Goal: Contribute content: Contribute content

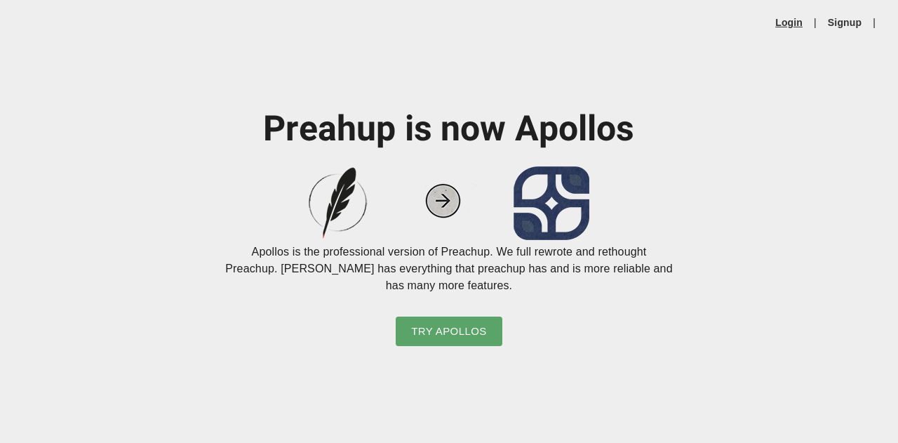
click at [790, 22] on link "Login" at bounding box center [788, 22] width 27 height 14
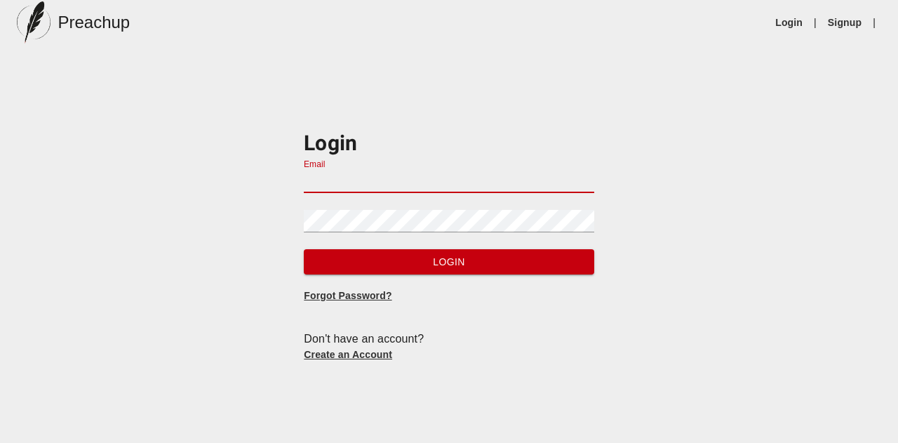
click at [411, 191] on input "Email" at bounding box center [449, 182] width 290 height 22
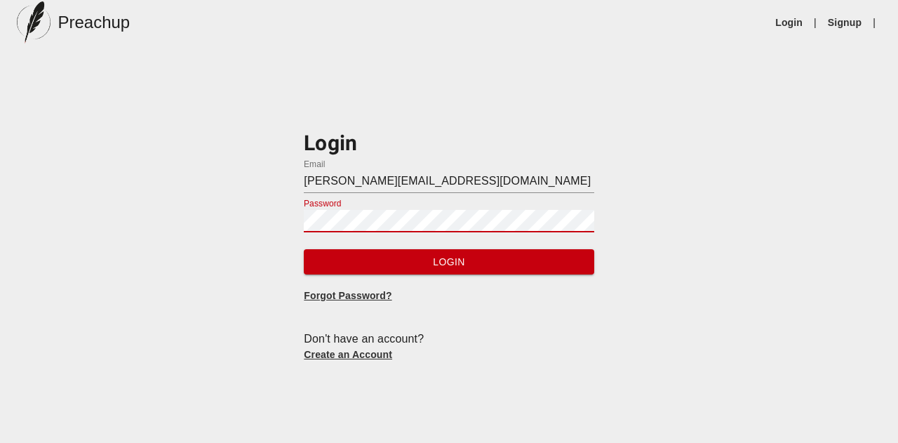
click at [304, 249] on button "Login" at bounding box center [449, 262] width 290 height 26
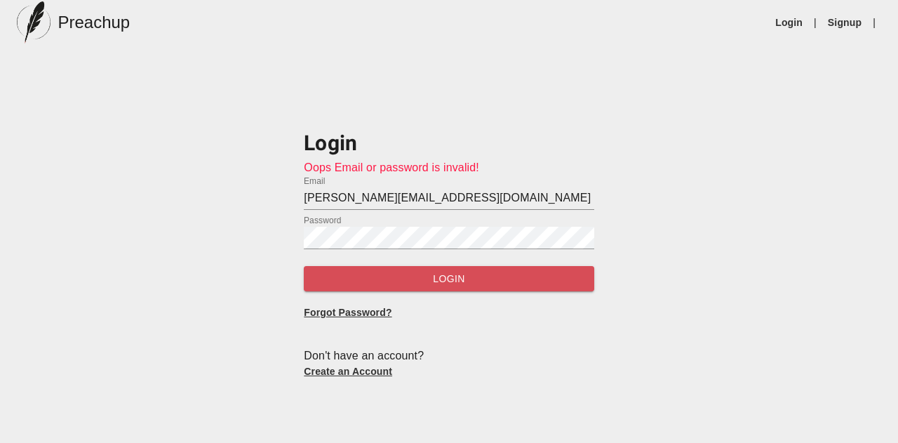
click at [436, 274] on span "Login" at bounding box center [448, 279] width 267 height 18
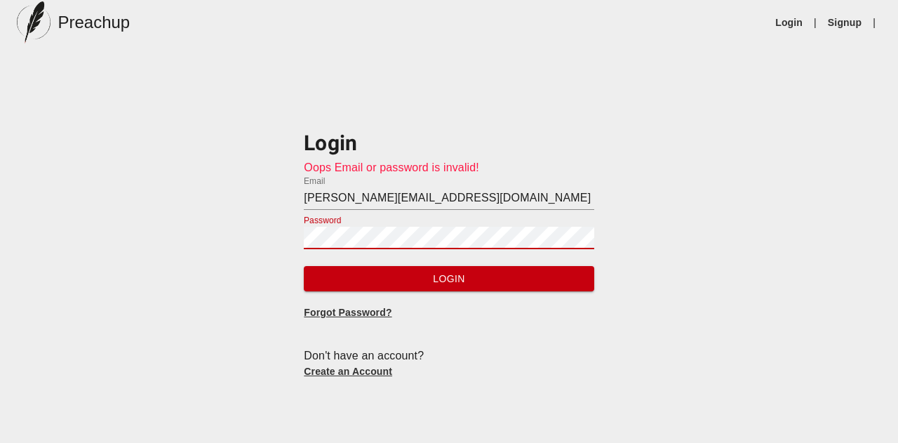
click at [206, 243] on div "Login Oops Email or password is invalid! Email [PERSON_NAME][EMAIL_ADDRESS][DOM…" at bounding box center [449, 243] width 898 height 298
click at [304, 266] on button "Login" at bounding box center [449, 279] width 290 height 26
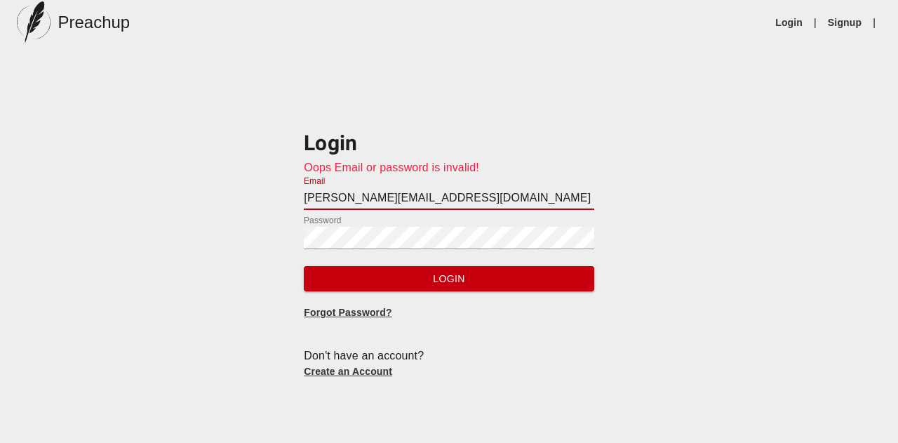
drag, startPoint x: 505, startPoint y: 206, endPoint x: 247, endPoint y: 221, distance: 258.7
click at [247, 221] on div "Login Oops Email or password is invalid! Email [PERSON_NAME][EMAIL_ADDRESS][DOM…" at bounding box center [449, 243] width 898 height 298
type input "malcolmlong79@yahoo.com"
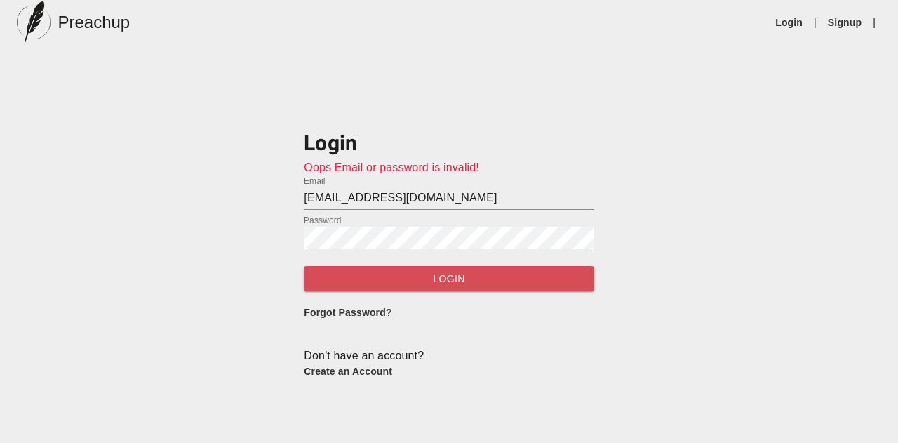
click at [472, 274] on span "Login" at bounding box center [448, 279] width 267 height 18
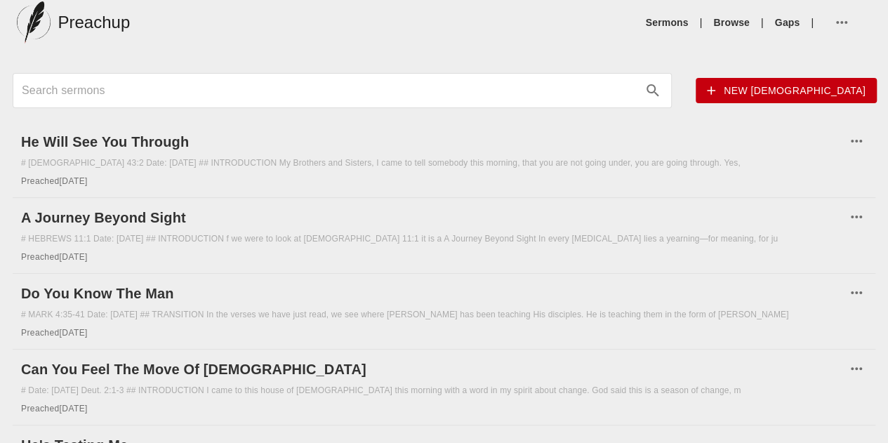
click at [707, 93] on span "New sermon" at bounding box center [786, 91] width 159 height 18
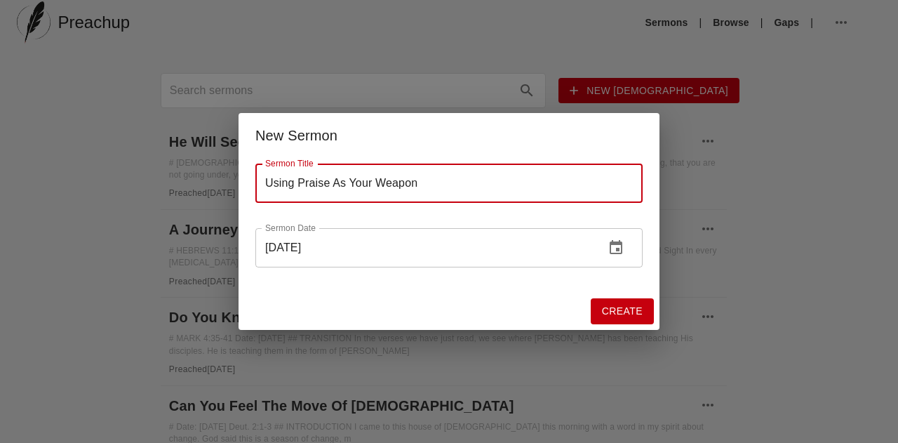
type input "Using Praise As Your Weapon"
click at [610, 300] on button "Create" at bounding box center [622, 311] width 63 height 26
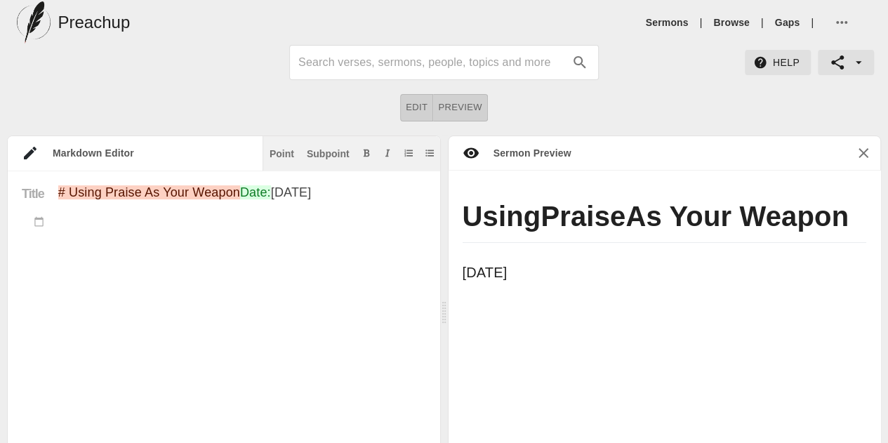
click at [254, 215] on textarea "# Using Praise As Your Weapon Date: Aug 24th 2025" at bounding box center [242, 410] width 368 height 451
click at [278, 146] on button "Point" at bounding box center [282, 153] width 30 height 14
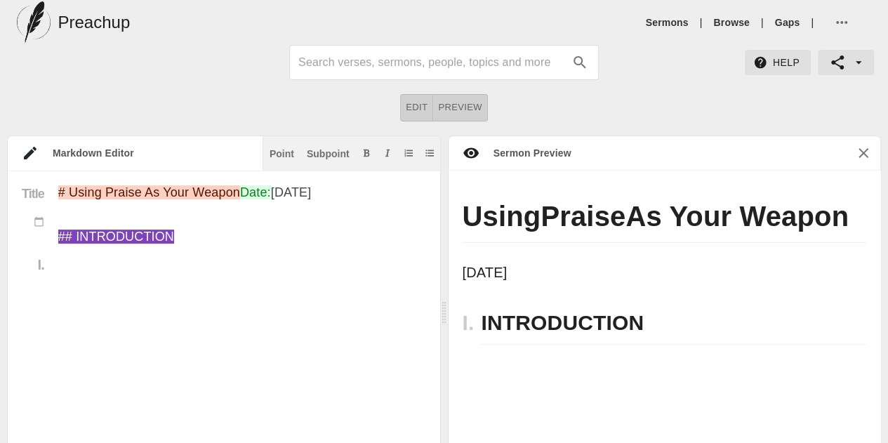
paste textarea "Summary: I want to let you know that no matter what you are going through, that…"
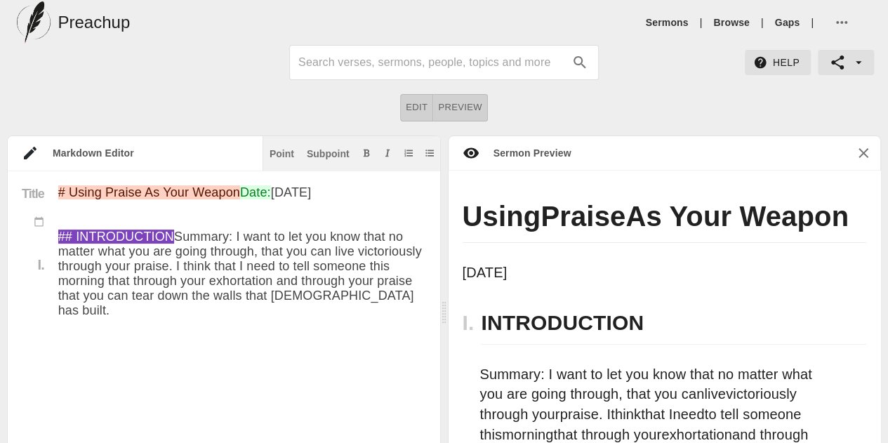
paste textarea "I want to let you know that no matter what you are going through, that you can …"
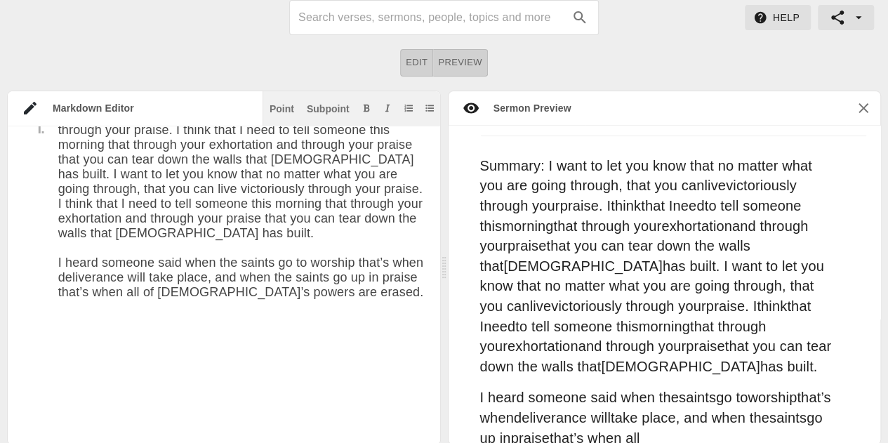
paste textarea "Now I understand the psalmist in Psalm 8 when he said Oh Lord our Lord how exce…"
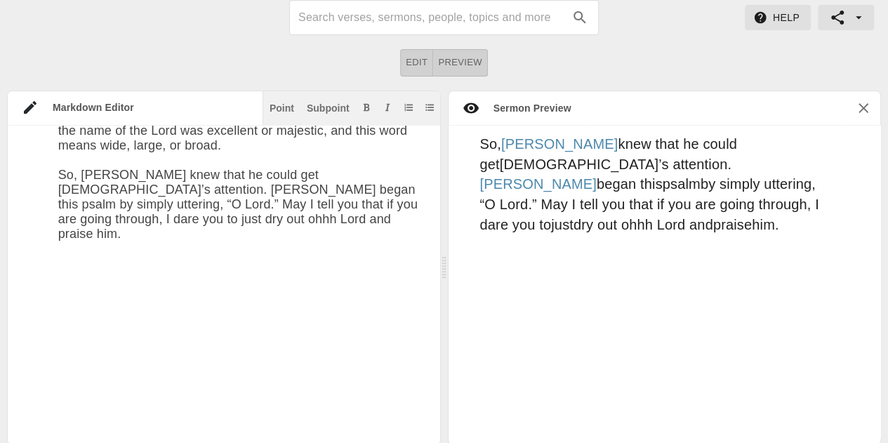
scroll to position [2354, 0]
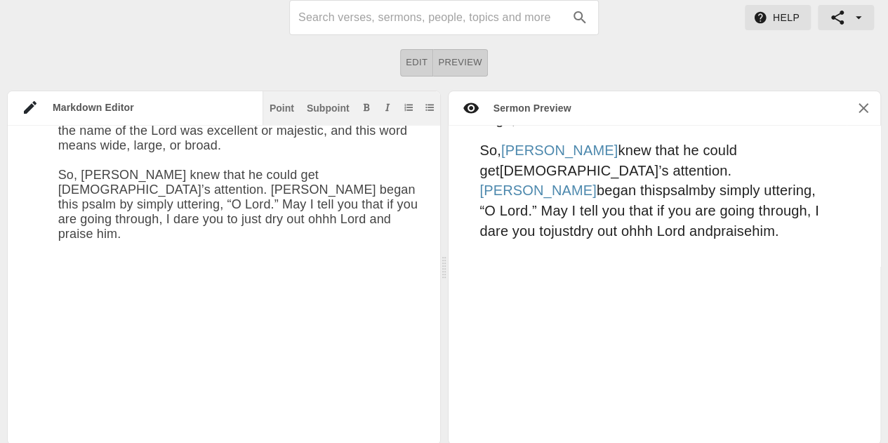
paste textarea "I need to share with somebody this morning and I know that this is not for ever…"
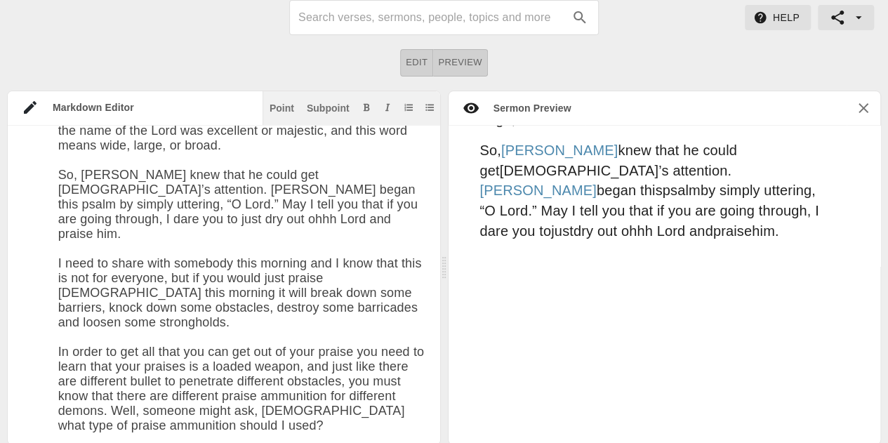
scroll to position [1841, 0]
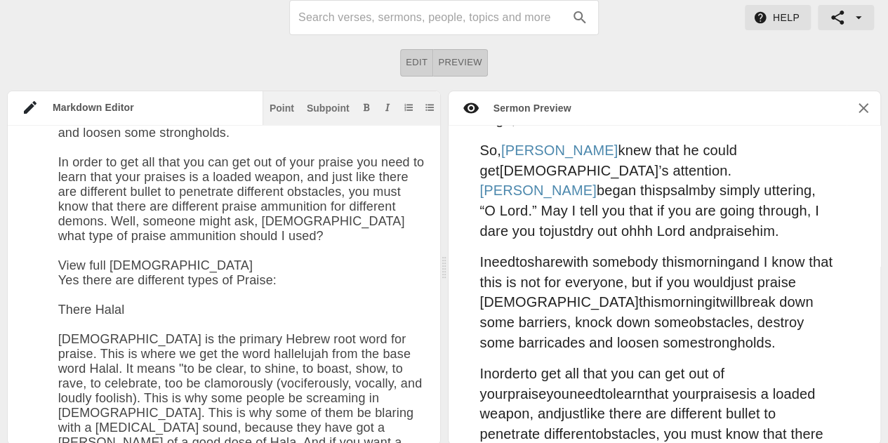
drag, startPoint x: 177, startPoint y: 231, endPoint x: 62, endPoint y: 211, distance: 116.7
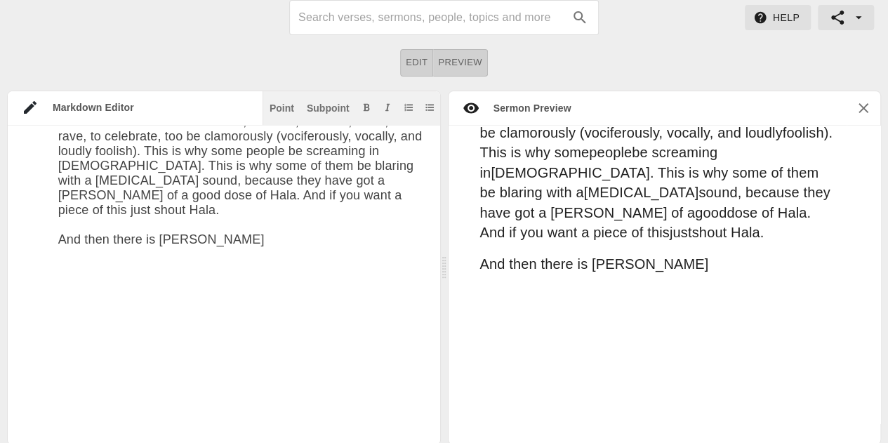
scroll to position [2086, 0]
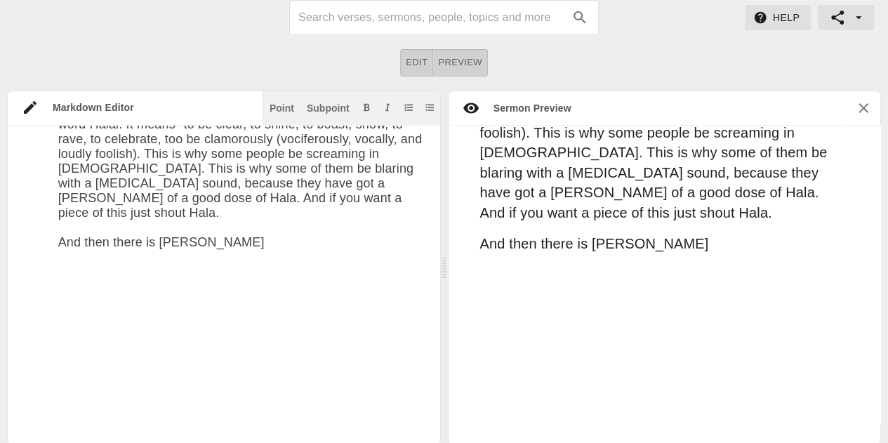
paste textarea "Ps 63:5 says “Thus will I bless thee while I live: I will lift my hands in thy …"
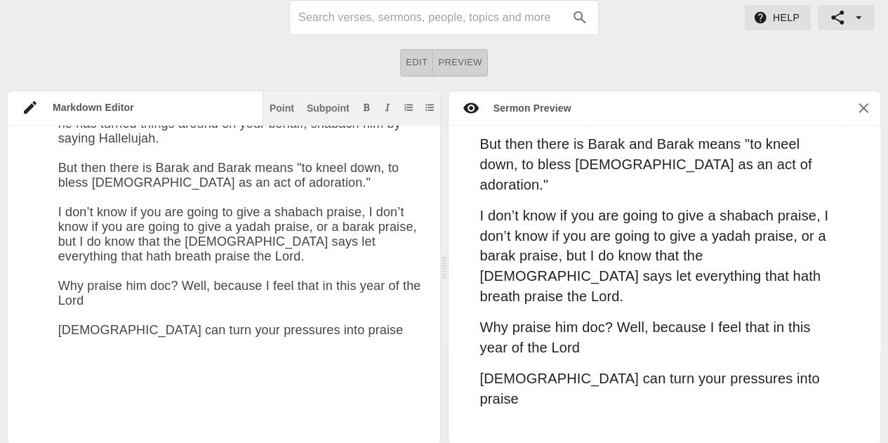
scroll to position [3704, 0]
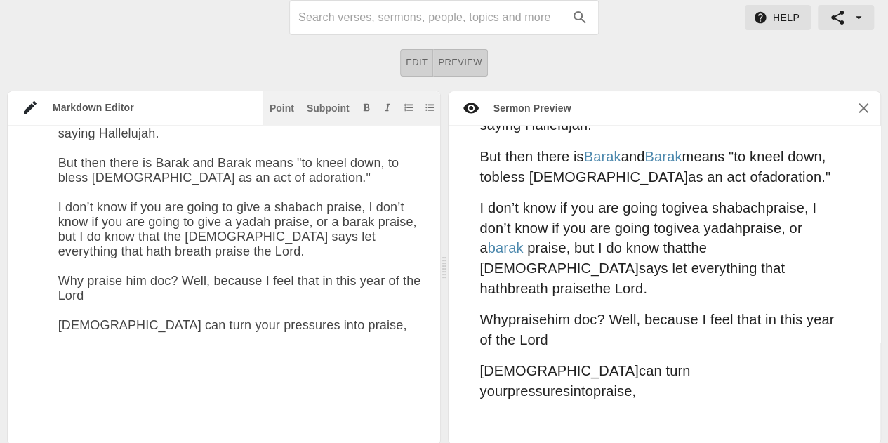
paste textarea "God can to turn your doubting into shouting God can turn you from being depress…"
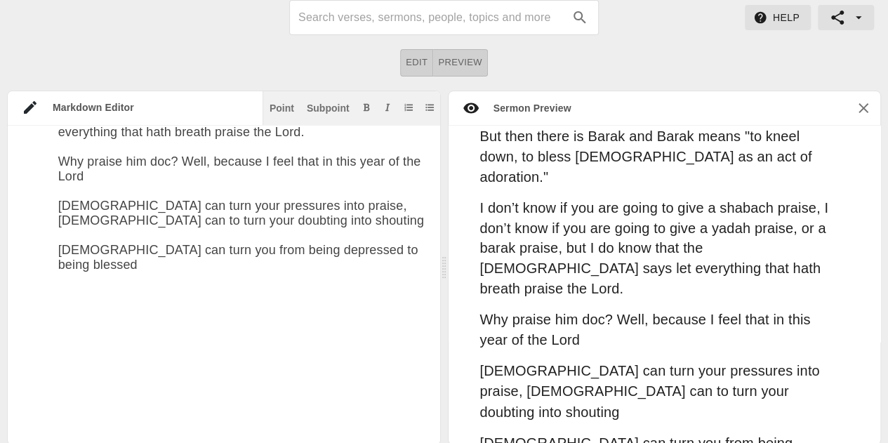
scroll to position [3822, 0]
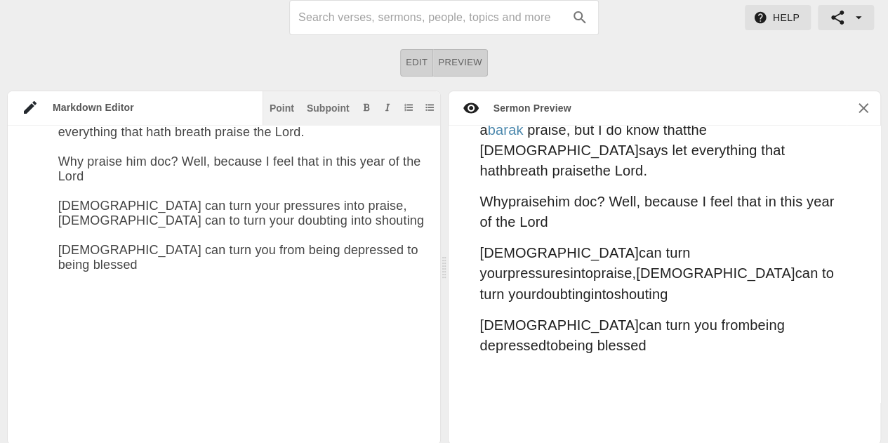
paste textarea "God can turn your misery into ministry God can turn your test into a testimony …"
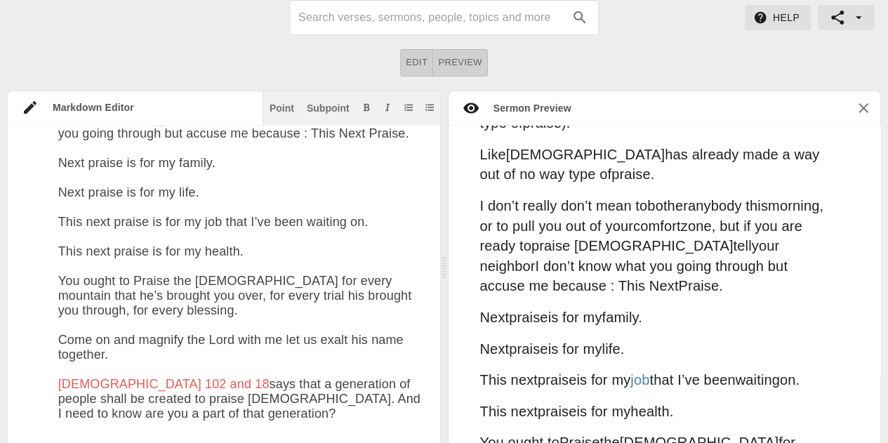
scroll to position [4071, 0]
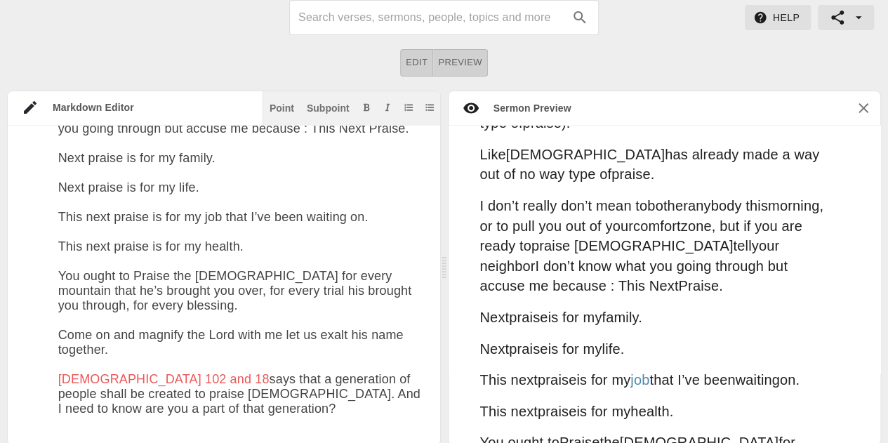
paste textarea "He is worthy to be praised. I praise him because I’ve seen the lightning flashi…"
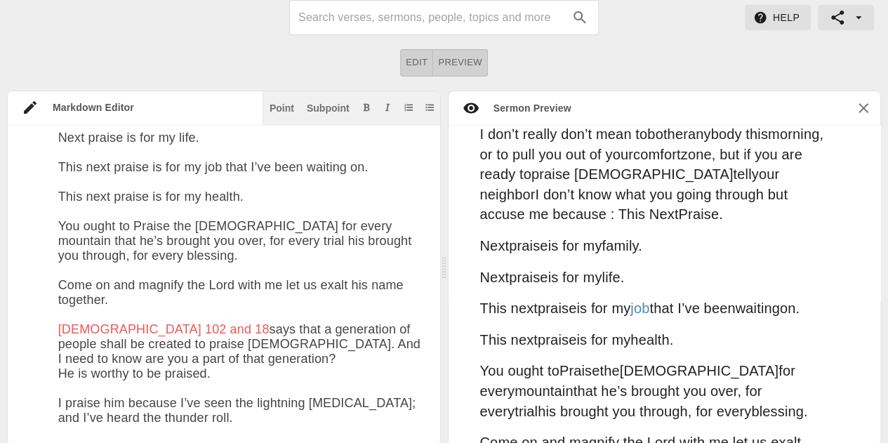
scroll to position [4119, 0]
paste textarea "I’ve felt sin’s breakers dashing, which almost conquered my soul. I’ve heard th…"
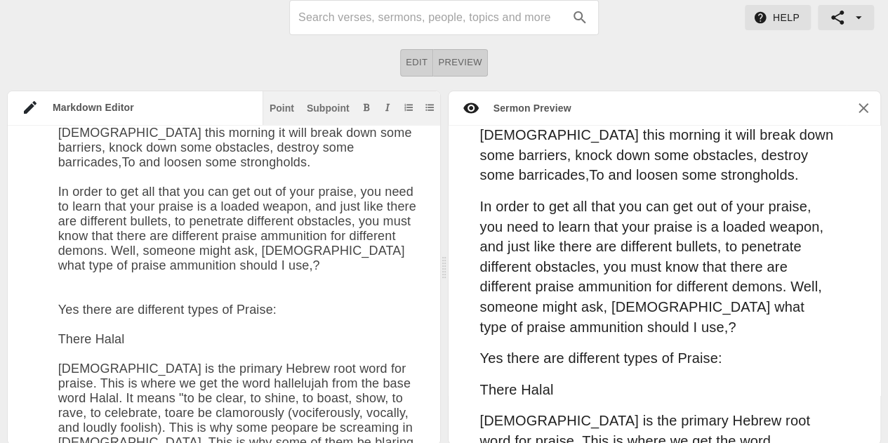
scroll to position [2843, 0]
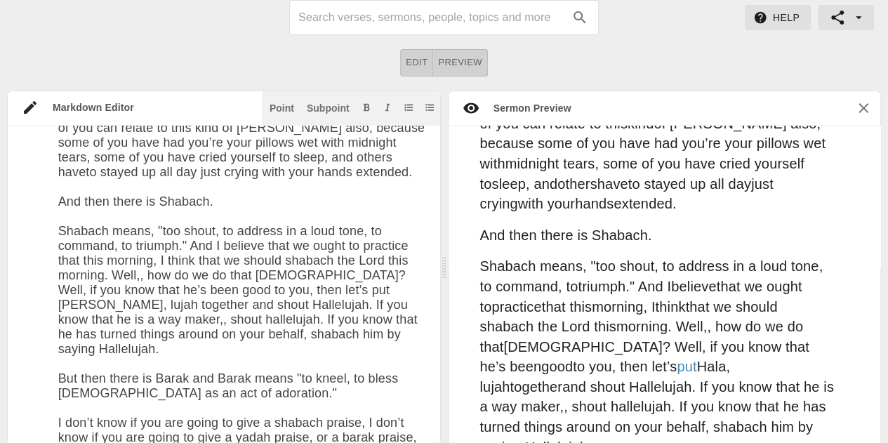
type textarea "# Using Praise As Your Weapon Date: Aug 24th 2025 ## INTRODUCTION Summary: I wa…"
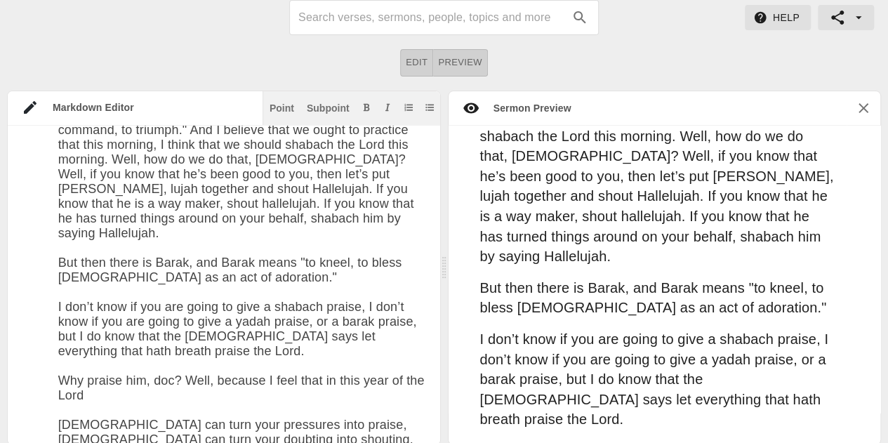
scroll to position [3685, 0]
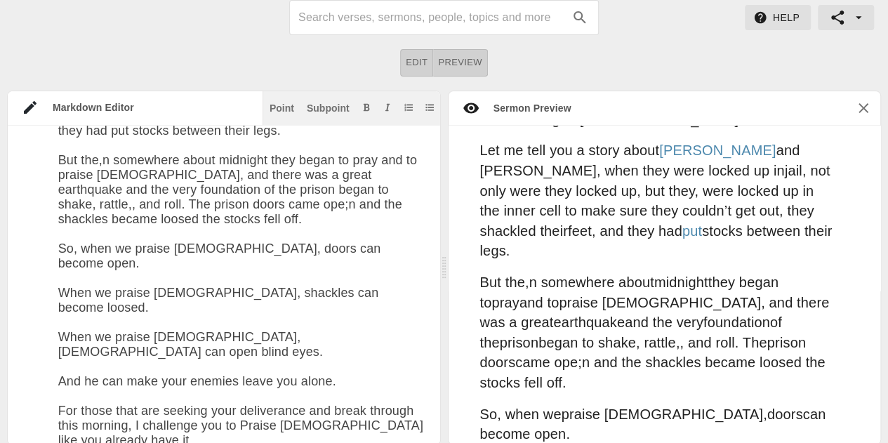
type textarea "# Using Praise As Your Weapon Date: Aug 24th 2025 ## INTRODUCTION Summary: I wa…"
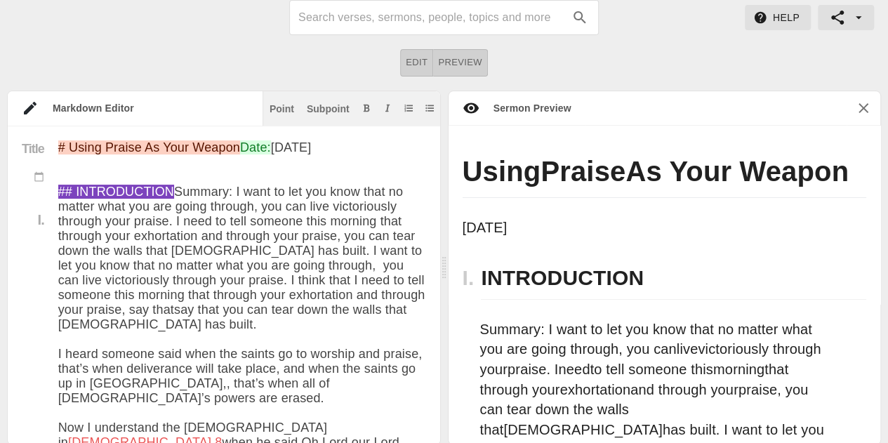
scroll to position [6024, 0]
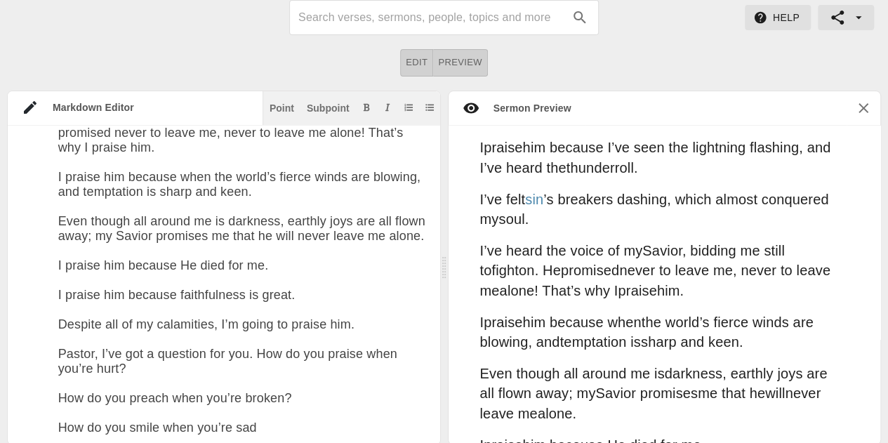
drag, startPoint x: 387, startPoint y: 266, endPoint x: 387, endPoint y: 257, distance: 9.1
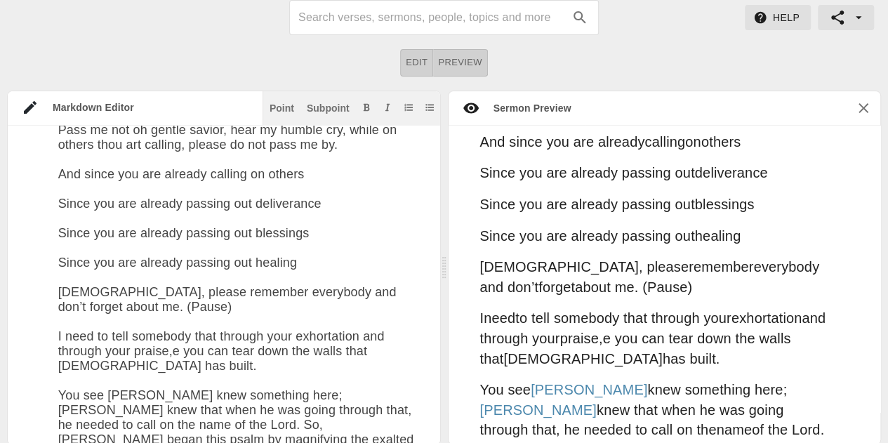
scroll to position [871, 0]
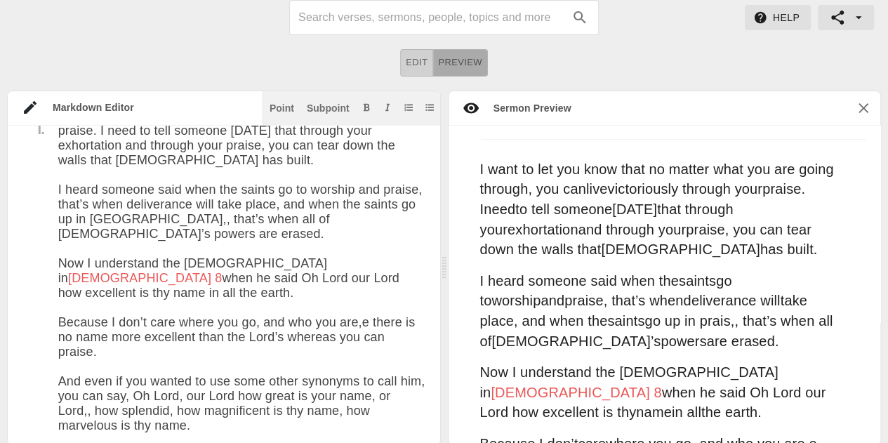
click at [458, 55] on span "Preview" at bounding box center [460, 63] width 44 height 16
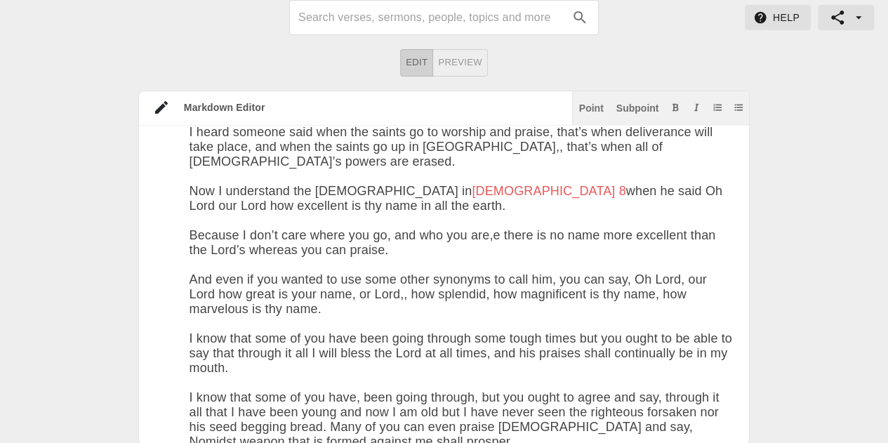
scroll to position [134, 0]
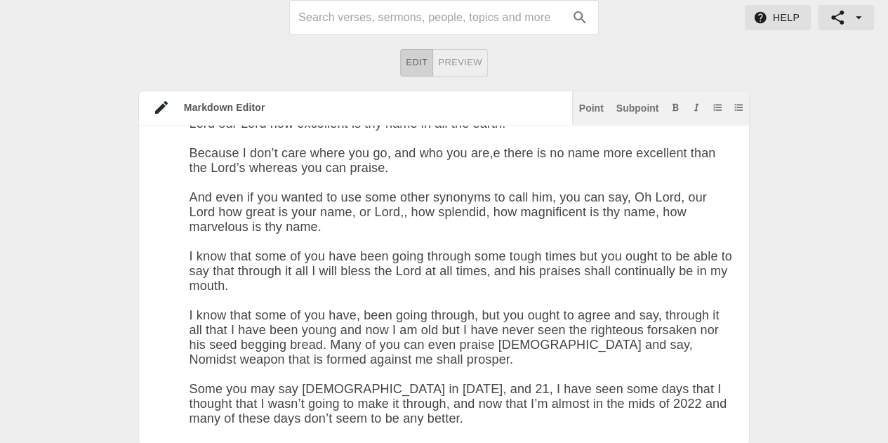
scroll to position [215, 0]
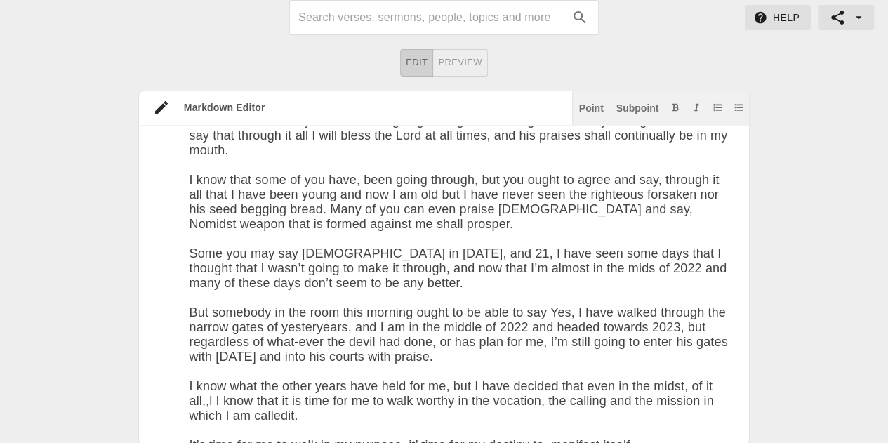
scroll to position [352, 0]
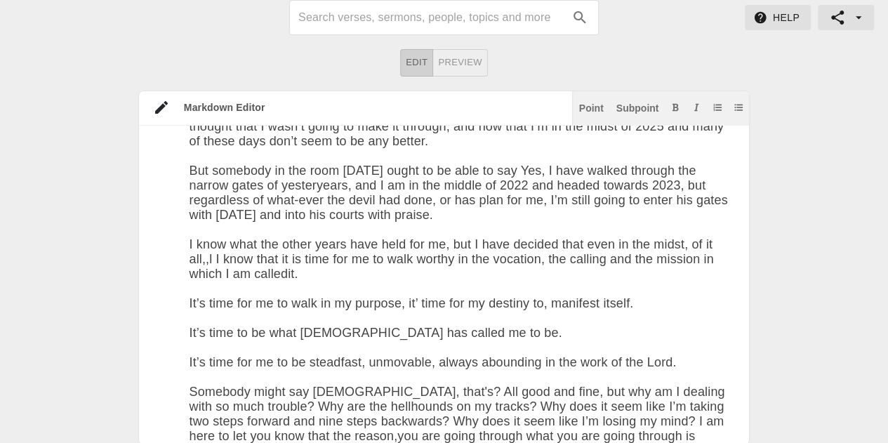
scroll to position [497, 0]
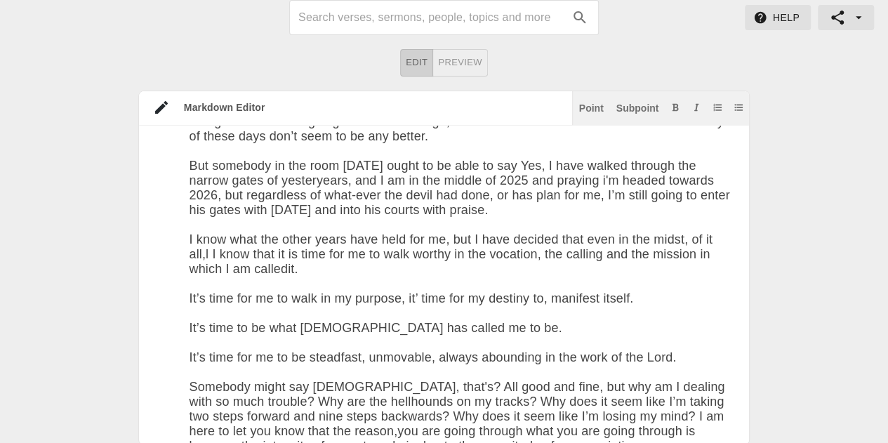
drag, startPoint x: 257, startPoint y: 300, endPoint x: 39, endPoint y: 102, distance: 293.6
click at [39, 102] on div "Markdown Editor Point Subpoint Title I. # Using Praise As Your Weapon Date: [DA…" at bounding box center [444, 268] width 888 height 354
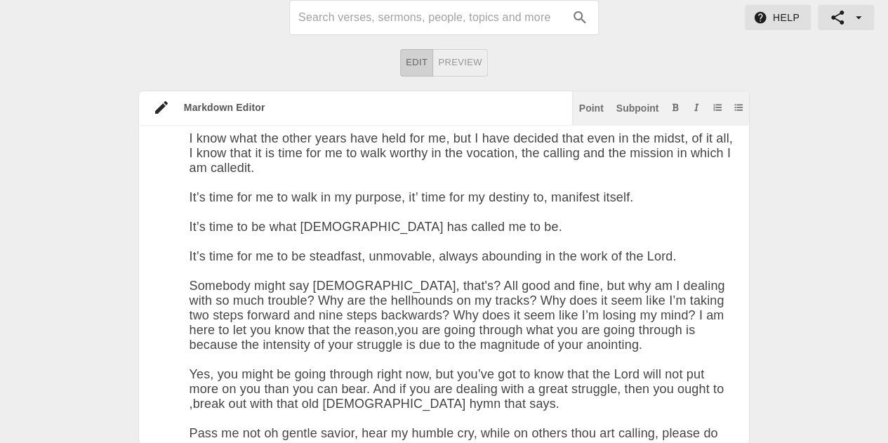
scroll to position [614, 0]
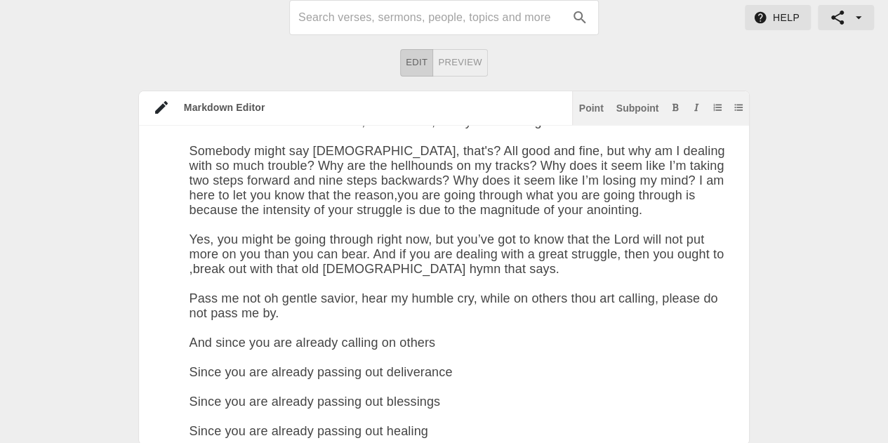
scroll to position [739, 0]
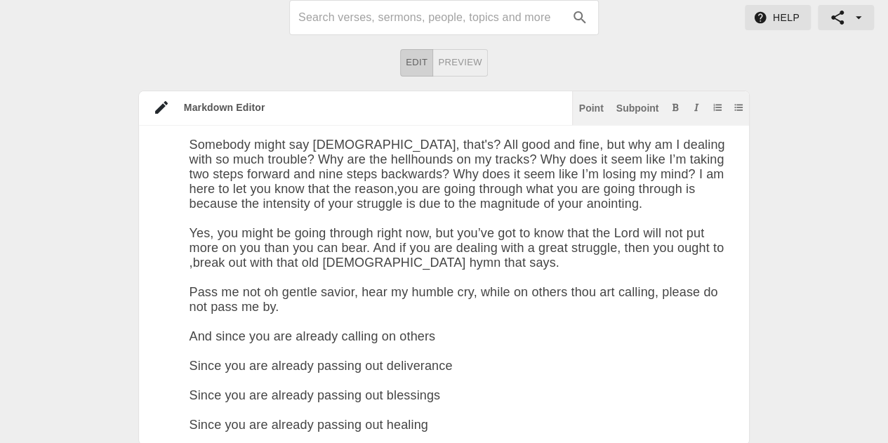
drag, startPoint x: 213, startPoint y: 216, endPoint x: 542, endPoint y: 230, distance: 329.4
click at [674, 107] on icon "Add bold text" at bounding box center [675, 107] width 6 height 8
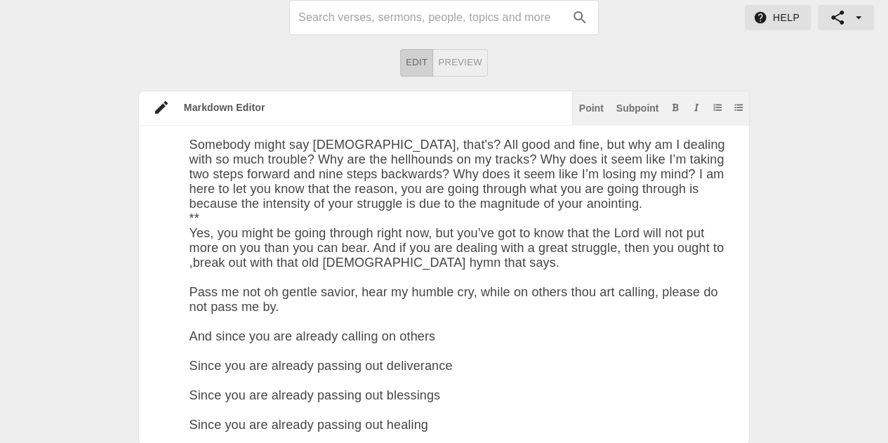
drag, startPoint x: 295, startPoint y: 206, endPoint x: 365, endPoint y: 201, distance: 69.6
click at [423, 57] on span "Edit" at bounding box center [417, 63] width 22 height 16
drag, startPoint x: 211, startPoint y: 224, endPoint x: 595, endPoint y: 222, distance: 383.8
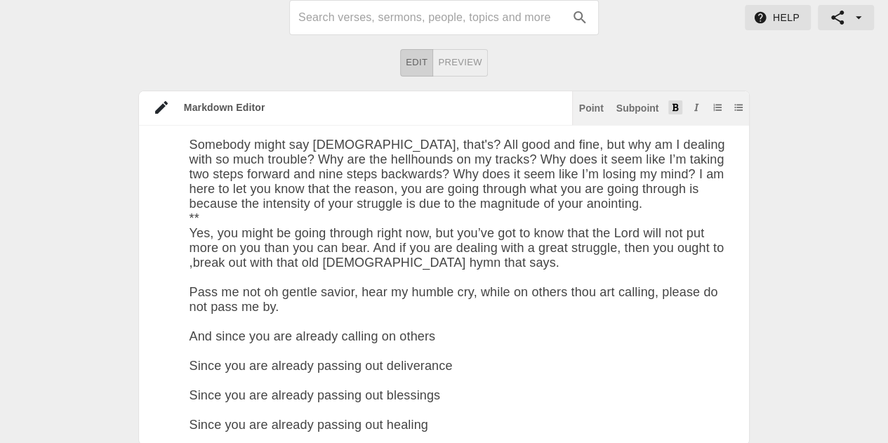
click at [674, 107] on icon "Add bold text" at bounding box center [675, 107] width 8 height 8
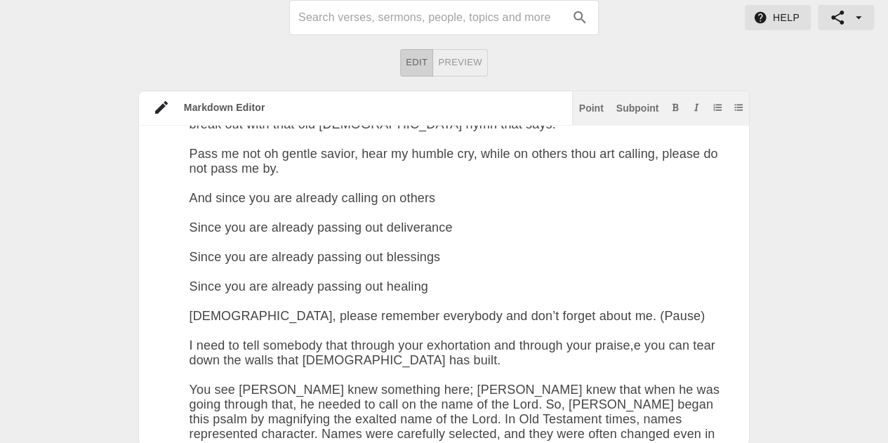
scroll to position [878, 0]
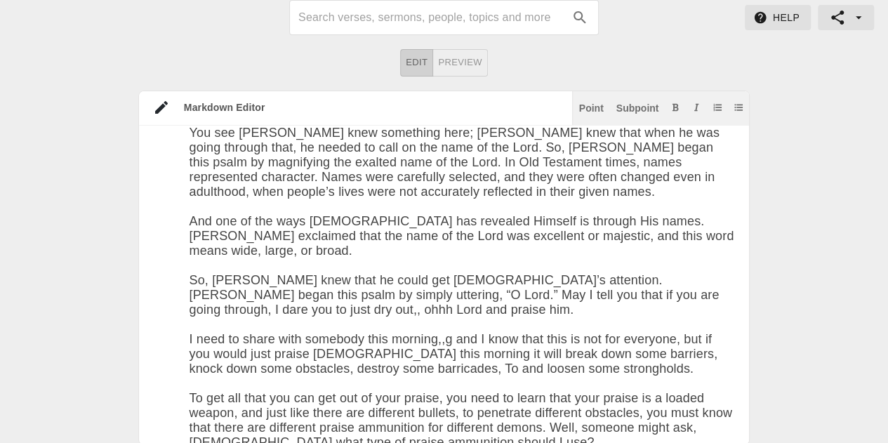
scroll to position [1135, 0]
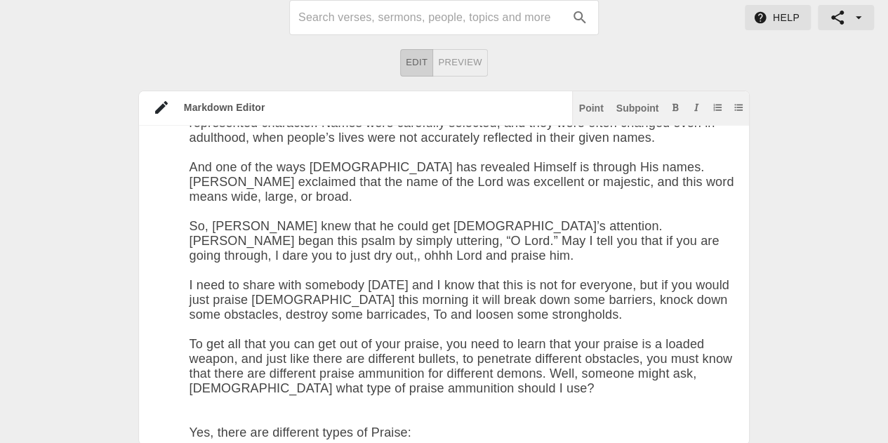
scroll to position [1192, 0]
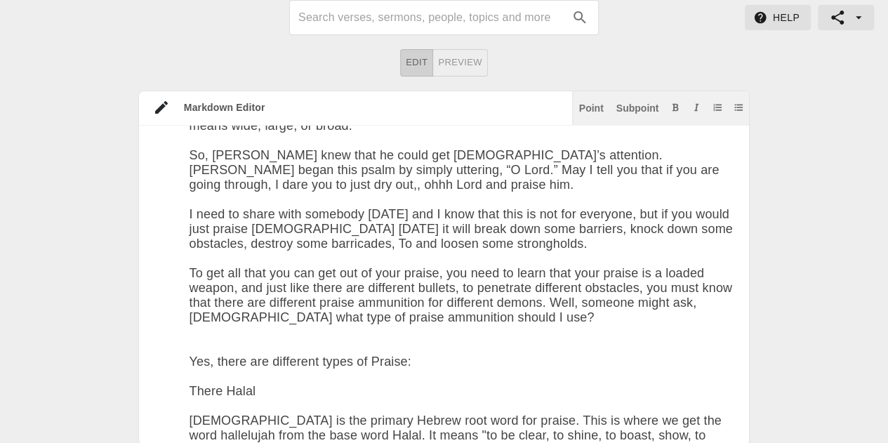
scroll to position [1267, 0]
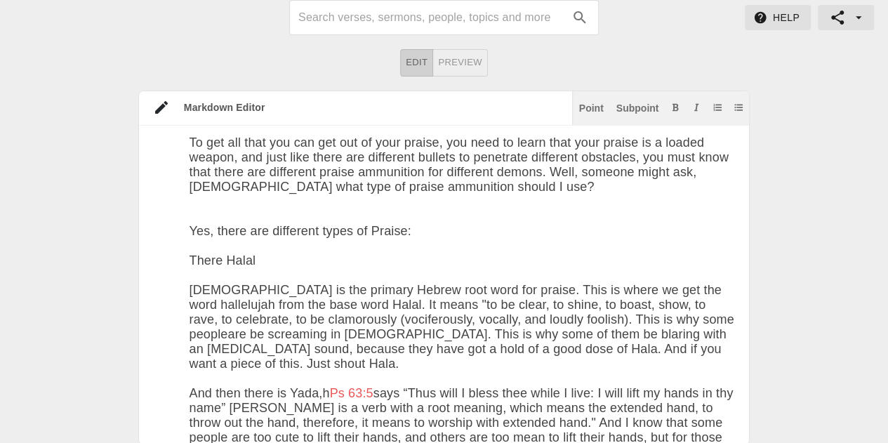
scroll to position [1391, 0]
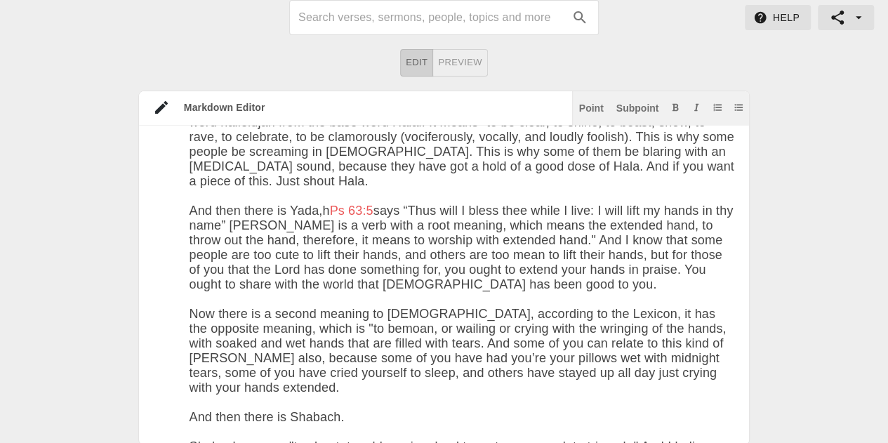
scroll to position [1573, 0]
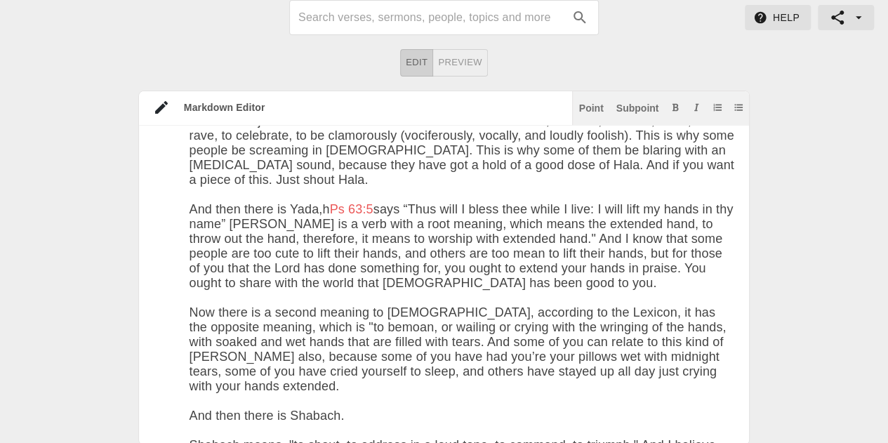
click at [467, 65] on span "Preview" at bounding box center [460, 63] width 44 height 16
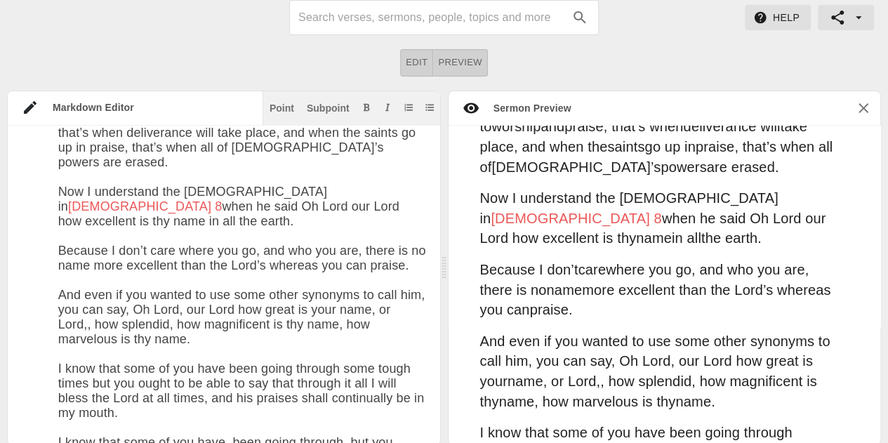
scroll to position [154, 0]
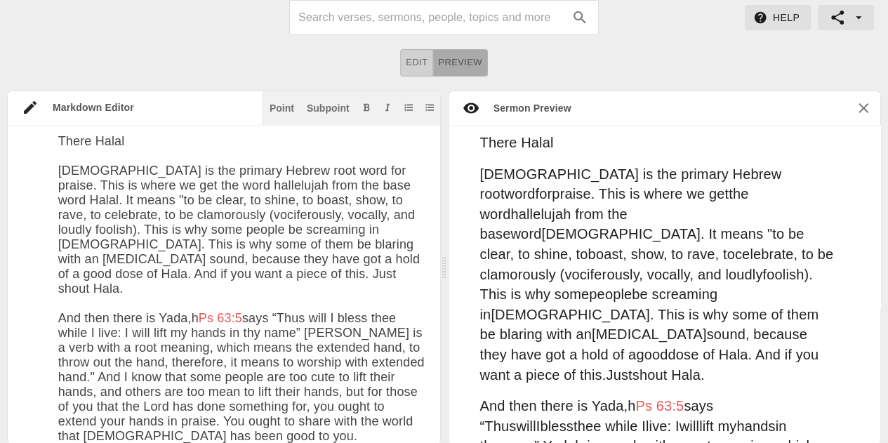
click at [438, 62] on span "Preview" at bounding box center [460, 63] width 44 height 16
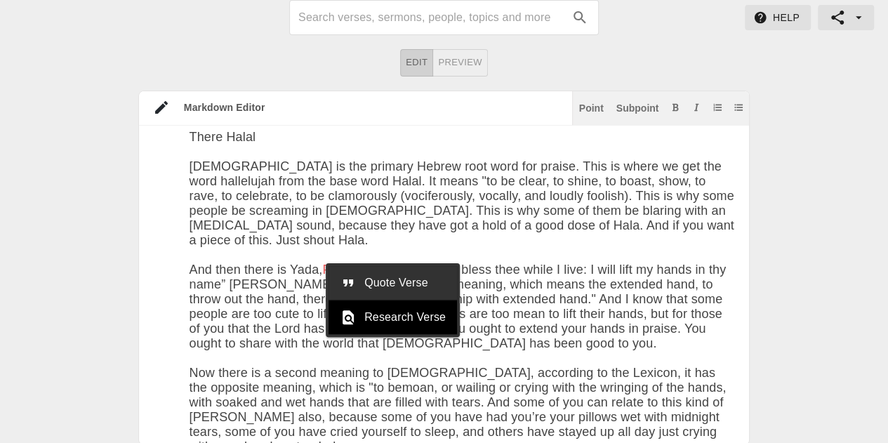
type textarea "# Lorem Ipsumd Si Amet Consec Adip: Eli 28se 2047 ## DOEIUSMODTEM I utla et dol…"
click at [387, 275] on span "Quote Verse" at bounding box center [404, 282] width 81 height 17
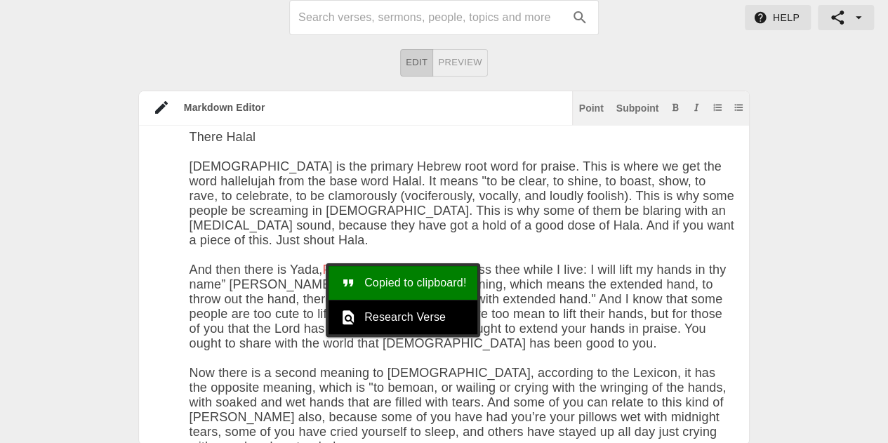
click at [51, 339] on div "Markdown Editor Point Subpoint Title I. # Using Praise As Your Weapon Date: [DA…" at bounding box center [444, 268] width 888 height 354
click at [148, 330] on div at bounding box center [164, 294] width 51 height 87
click at [454, 283] on span "Copied to clipboard!" at bounding box center [415, 282] width 102 height 17
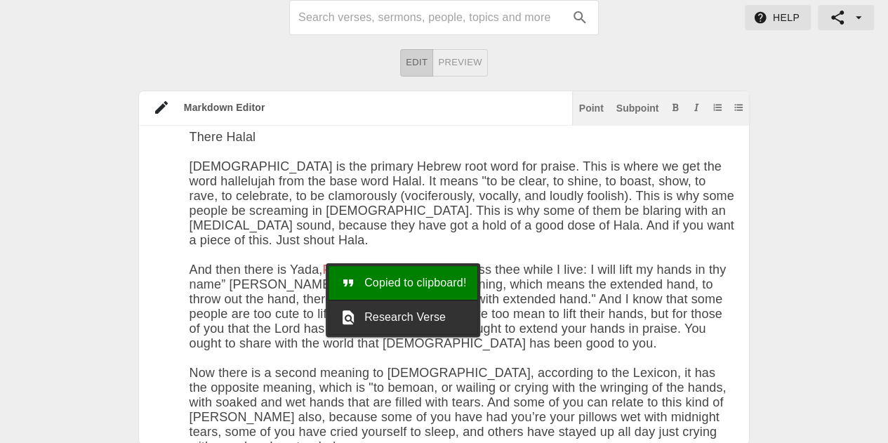
click at [422, 316] on span "Research Verse" at bounding box center [415, 317] width 102 height 17
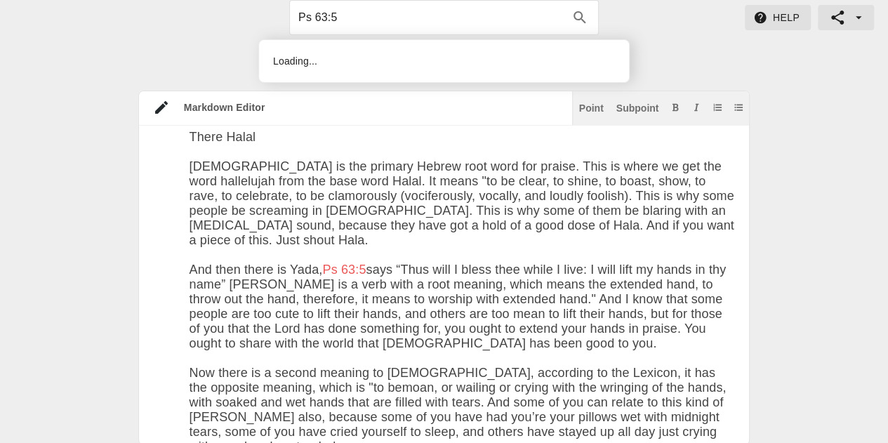
type input "Ps 63:5"
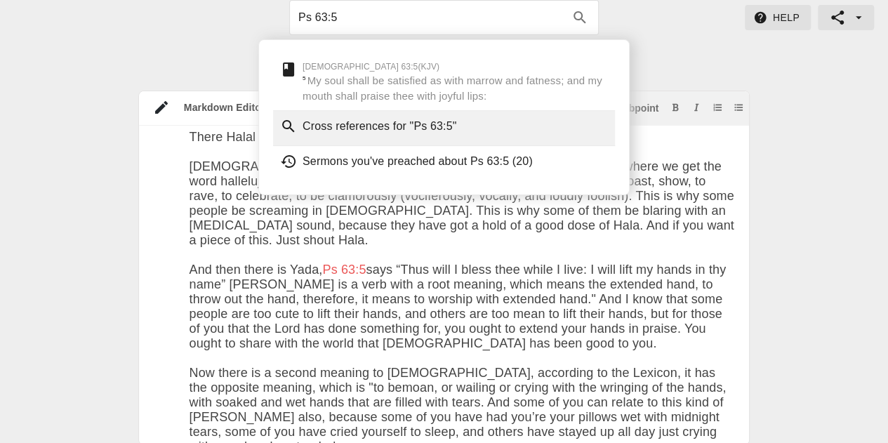
click at [439, 140] on div "Cross references for "Ps 63:5"" at bounding box center [444, 128] width 342 height 35
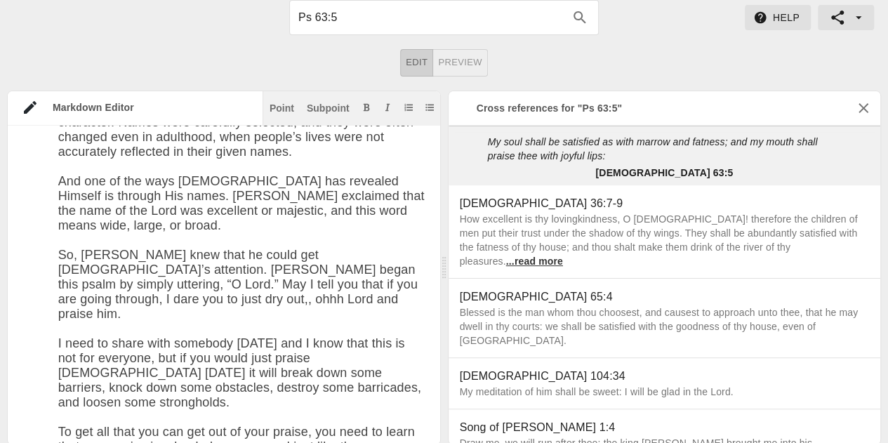
click at [456, 55] on span "Preview" at bounding box center [460, 63] width 44 height 16
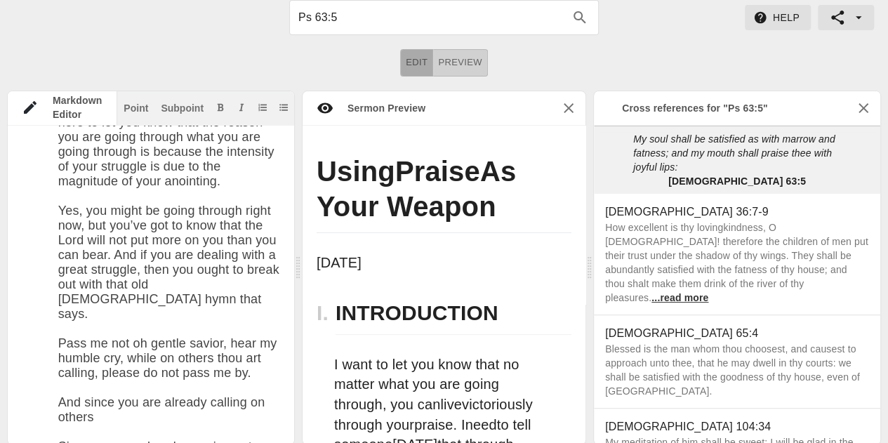
click at [415, 60] on span "Edit" at bounding box center [417, 63] width 22 height 16
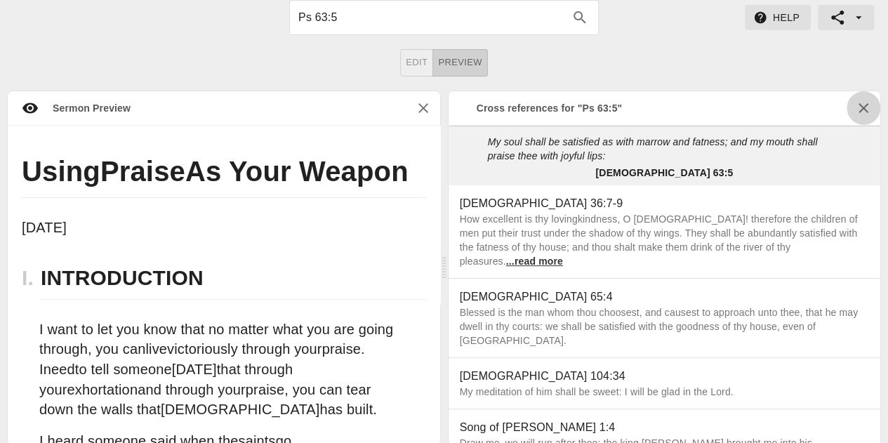
click at [865, 102] on icon "button" at bounding box center [863, 108] width 17 height 17
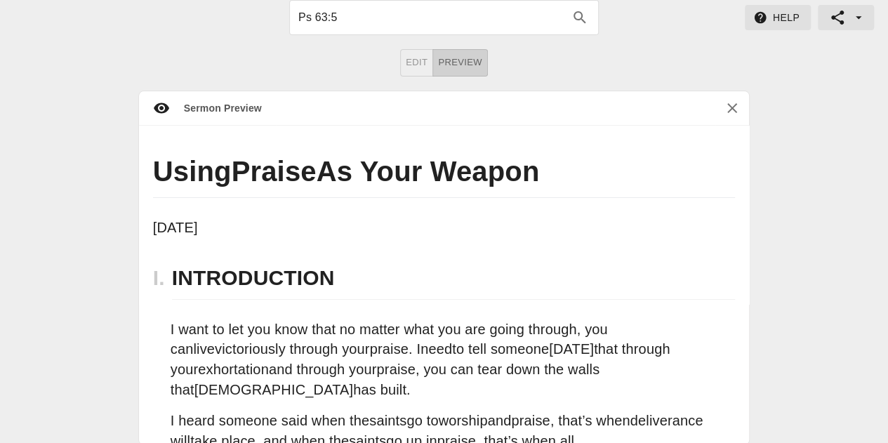
click at [415, 56] on span "Edit" at bounding box center [417, 63] width 22 height 16
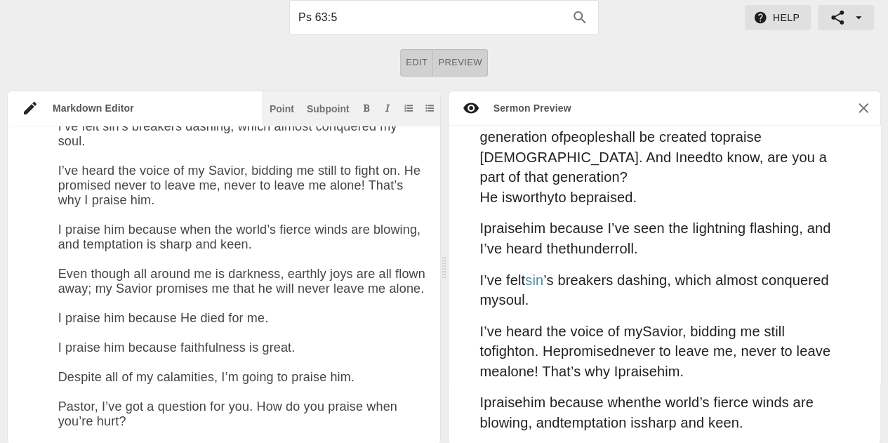
scroll to position [4380, 0]
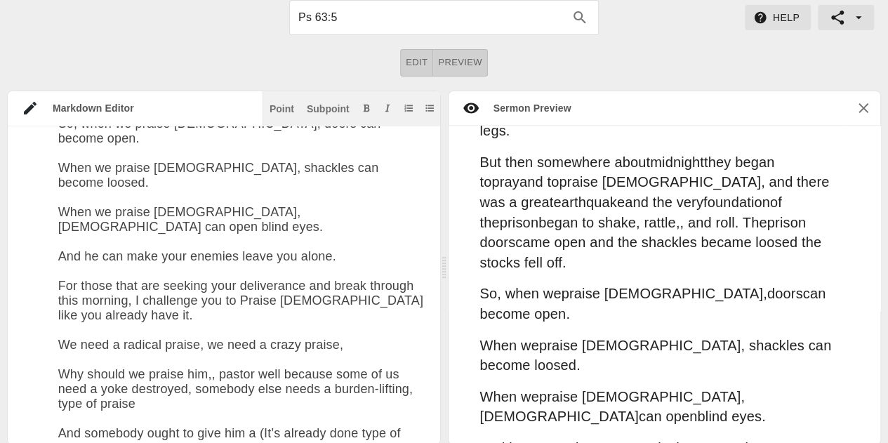
type textarea "# Lorem Ipsumd Si Amet Consec Adip: Eli 28se 2047 ## DOEIUSMODTEM I utla et dol…"
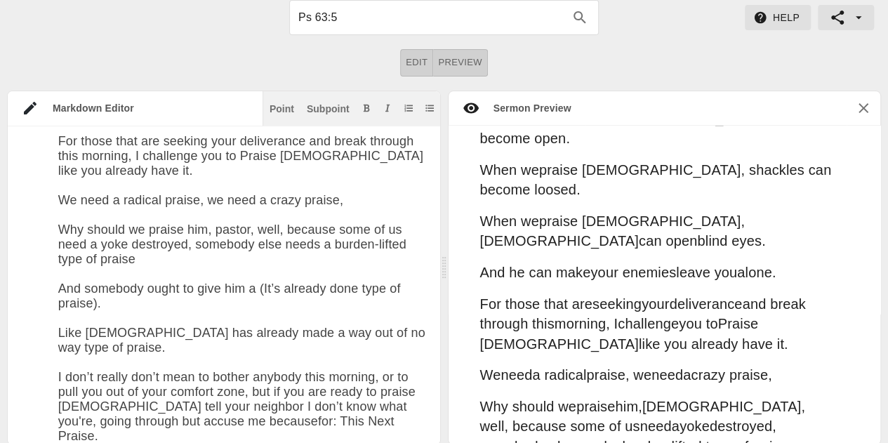
scroll to position [4983, 0]
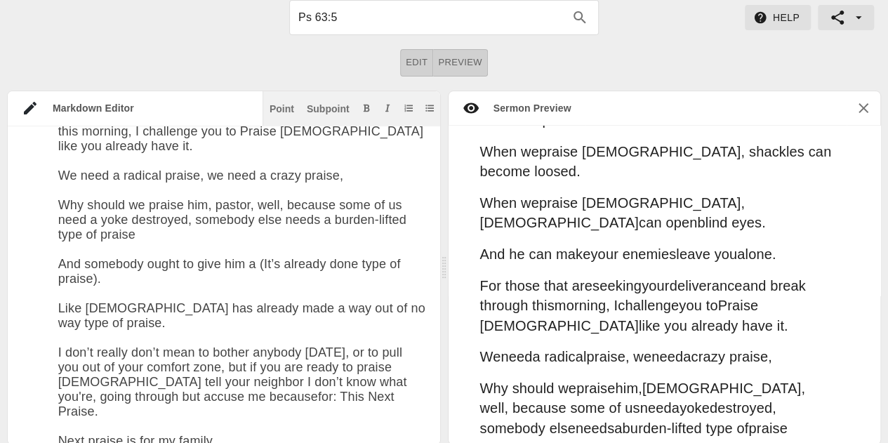
scroll to position [5002, 0]
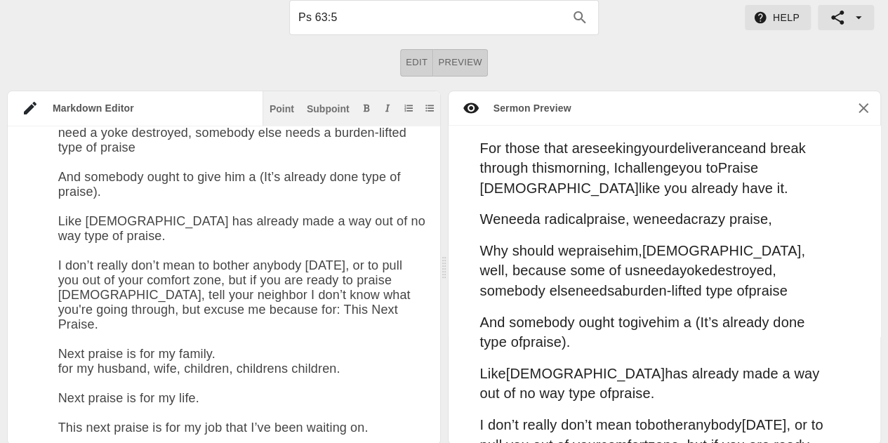
scroll to position [5135, 0]
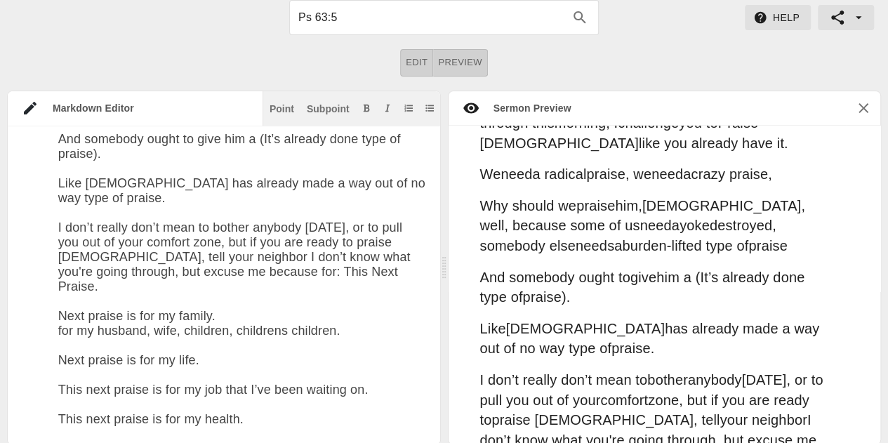
scroll to position [5217, 0]
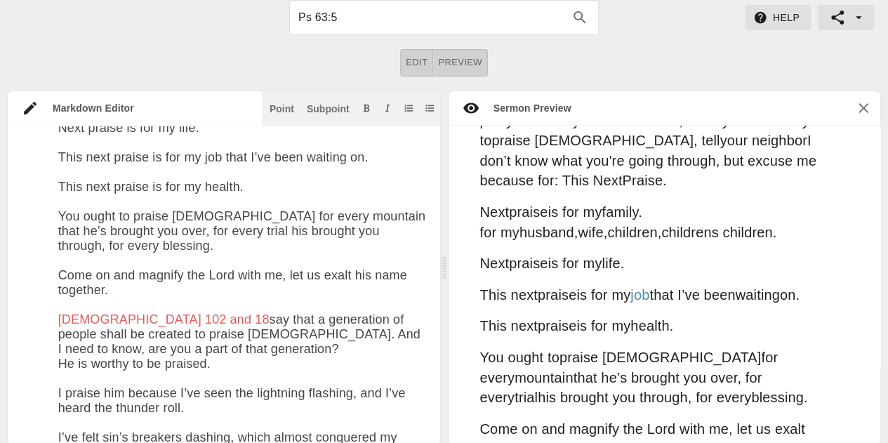
scroll to position [0, 0]
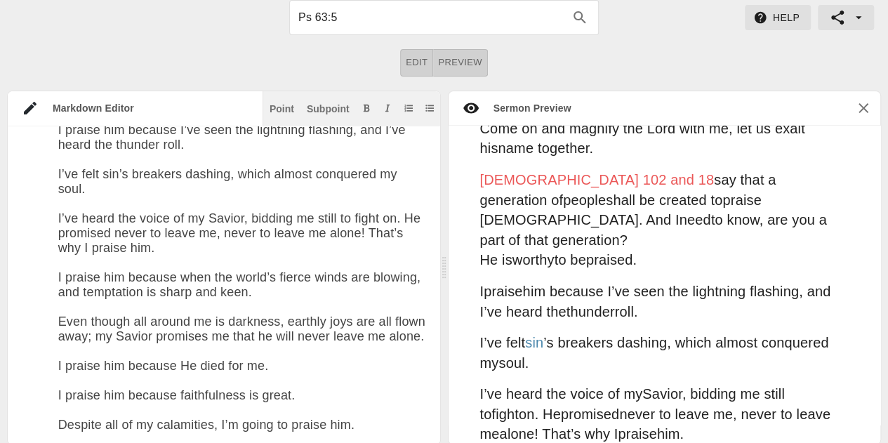
type textarea "# Lorem Ipsumd Si Amet Consec Adip: Eli 28se 2047 ## DOEIUSMODTEM I utla et dol…"
